Goal: Find specific page/section: Find specific page/section

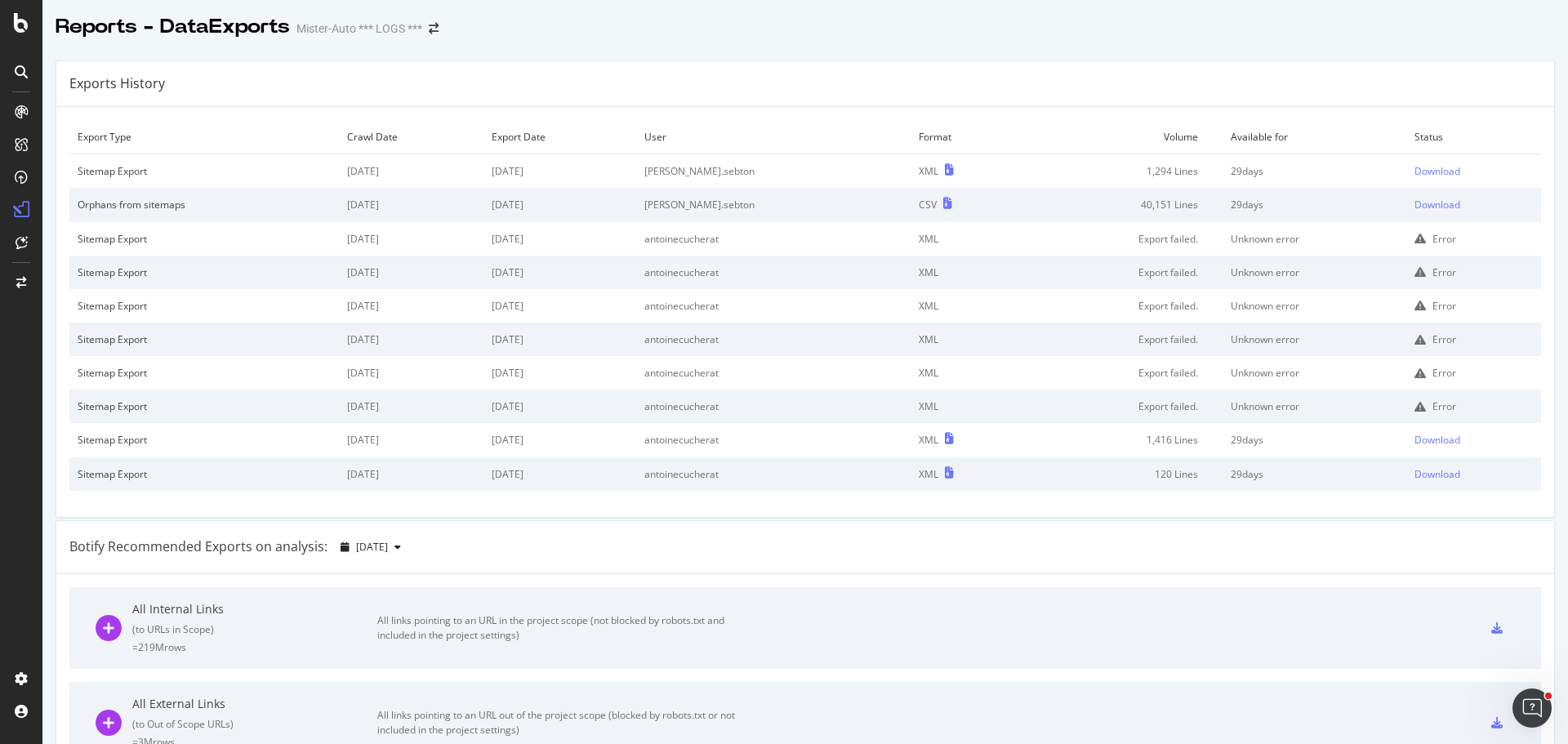
click at [522, 44] on div at bounding box center [805, 44] width 1526 height 7
